Goal: Task Accomplishment & Management: Manage account settings

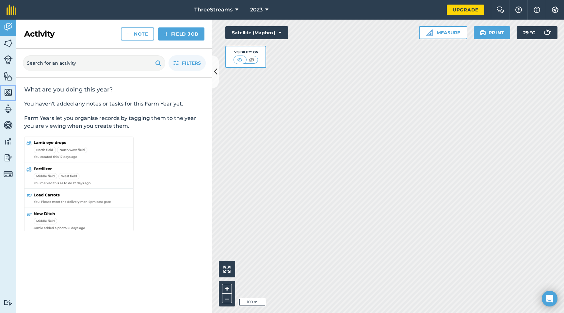
click at [10, 89] on img at bounding box center [8, 93] width 9 height 10
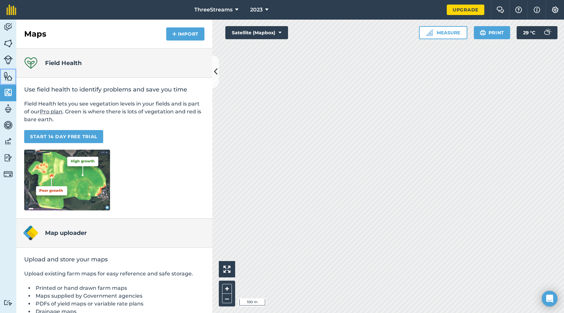
click at [12, 79] on img at bounding box center [8, 76] width 9 height 10
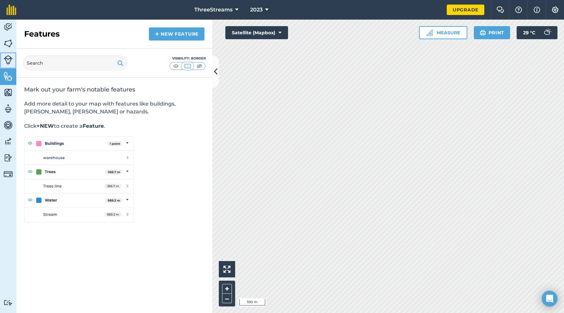
click at [11, 65] on link "Livestock" at bounding box center [8, 60] width 16 height 16
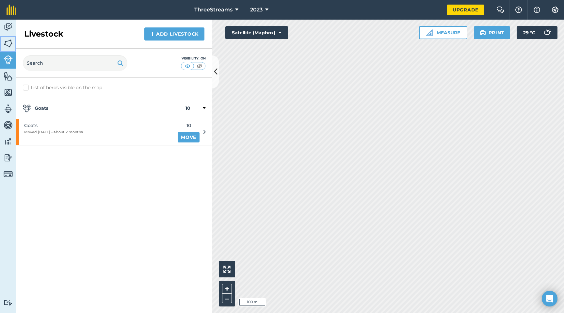
click at [9, 41] on img at bounding box center [8, 44] width 9 height 10
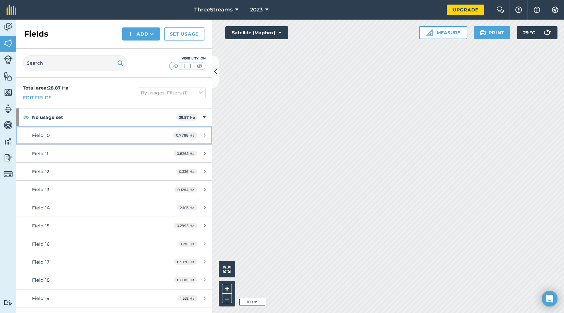
click at [90, 137] on div "Field 10" at bounding box center [93, 135] width 123 height 7
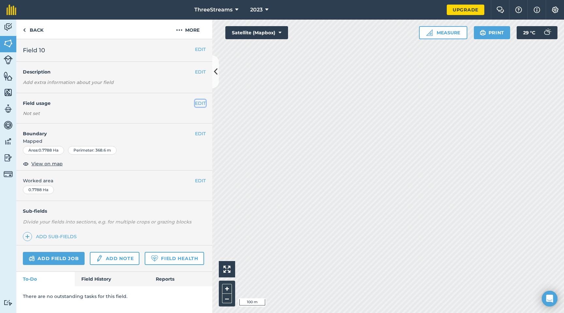
click at [195, 102] on button "EDIT" at bounding box center [200, 103] width 11 height 7
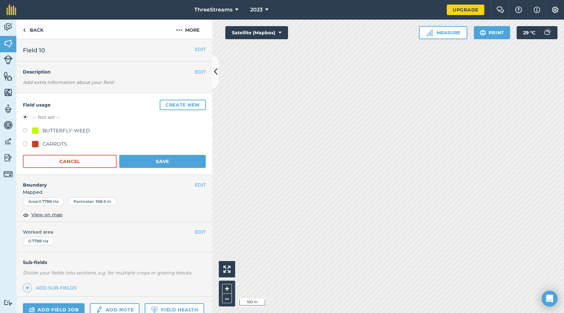
click at [27, 144] on label at bounding box center [27, 144] width 9 height 7
radio input "true"
radio input "false"
click at [26, 133] on label at bounding box center [27, 131] width 9 height 7
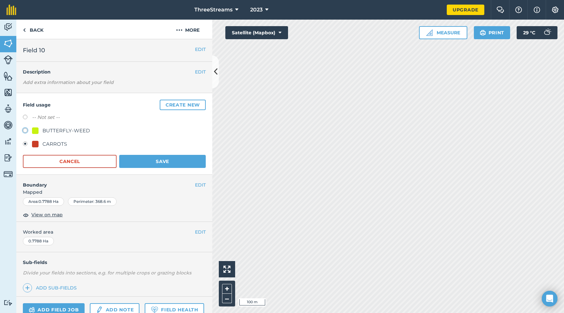
radio input "true"
click at [25, 143] on label at bounding box center [27, 144] width 9 height 7
radio input "true"
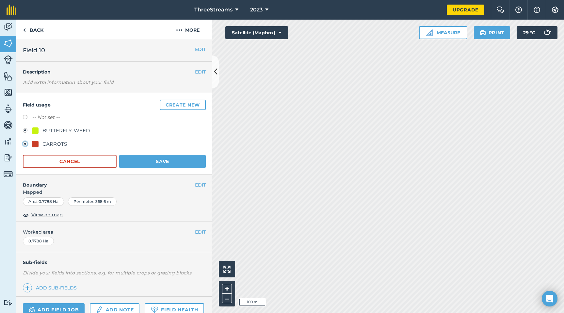
radio input "false"
click at [139, 164] on button "Save" at bounding box center [162, 161] width 87 height 13
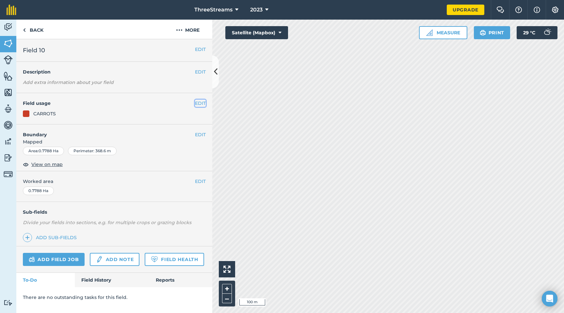
click at [198, 102] on button "EDIT" at bounding box center [200, 103] width 11 height 7
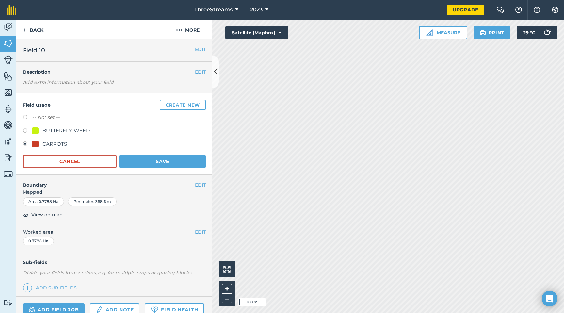
click at [27, 131] on label at bounding box center [27, 131] width 9 height 7
radio input "true"
radio input "false"
click at [154, 162] on button "Save" at bounding box center [162, 161] width 87 height 13
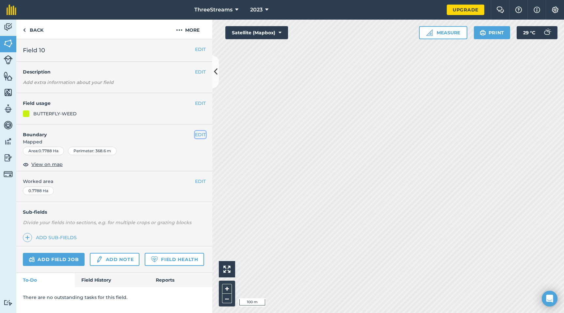
click at [199, 136] on button "EDIT" at bounding box center [200, 134] width 11 height 7
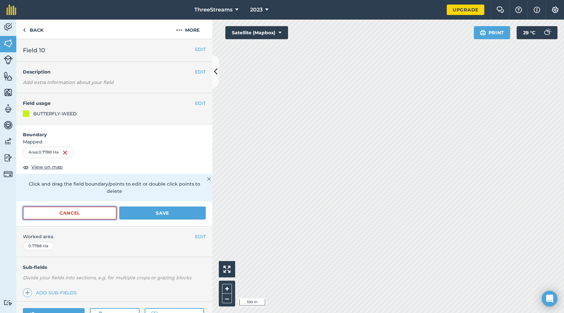
click at [88, 216] on button "Cancel" at bounding box center [70, 212] width 94 height 13
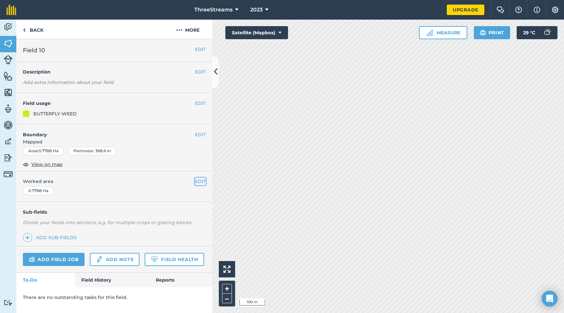
click at [200, 183] on button "EDIT" at bounding box center [200, 181] width 11 height 7
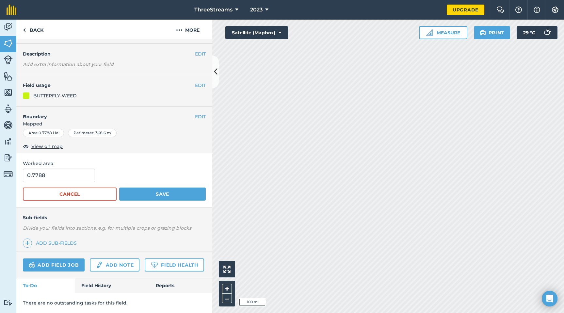
scroll to position [36, 0]
